Goal: Entertainment & Leisure: Consume media (video, audio)

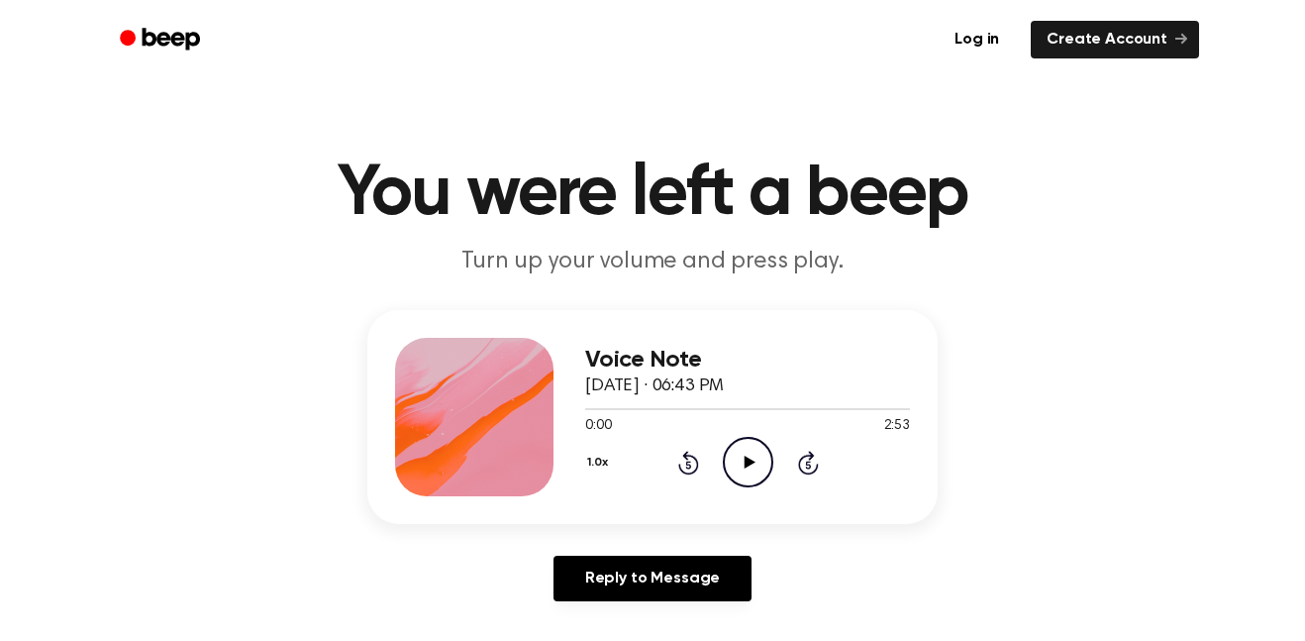
click at [746, 453] on icon "Play Audio" at bounding box center [748, 462] width 50 height 50
click at [751, 463] on icon at bounding box center [747, 461] width 9 height 13
click at [751, 463] on icon "Play Audio" at bounding box center [748, 462] width 50 height 50
click at [751, 463] on icon at bounding box center [747, 461] width 9 height 13
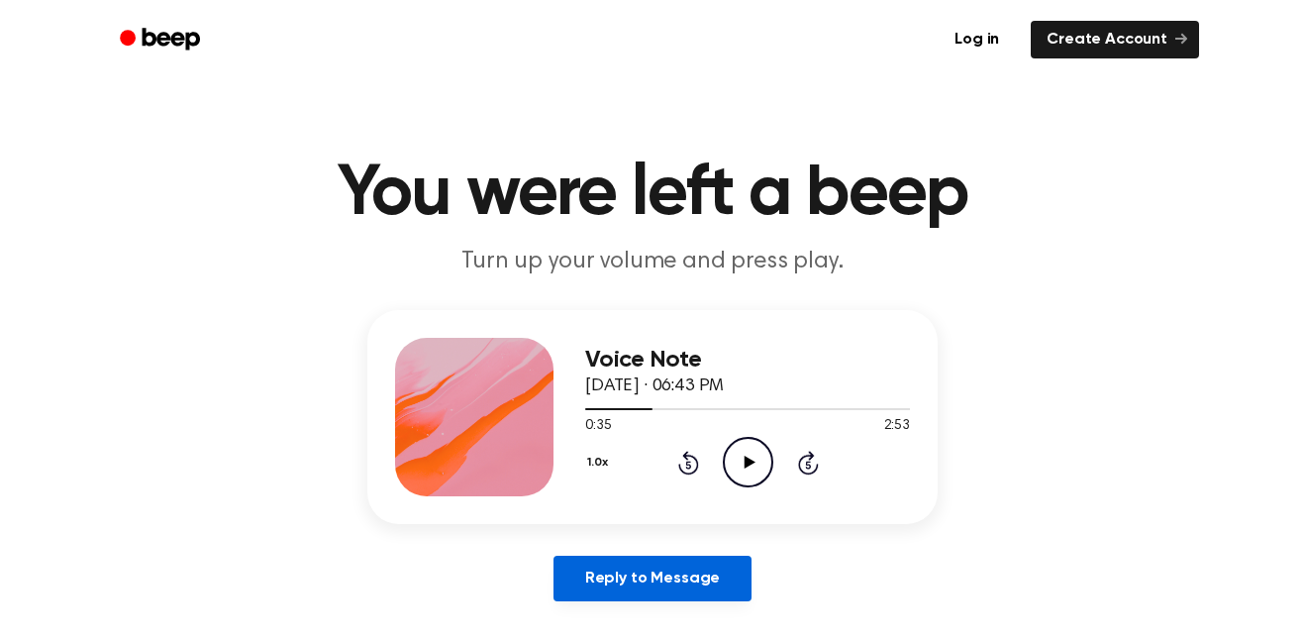
click at [694, 567] on link "Reply to Message" at bounding box center [652, 578] width 198 height 46
